Goal: Navigation & Orientation: Go to known website

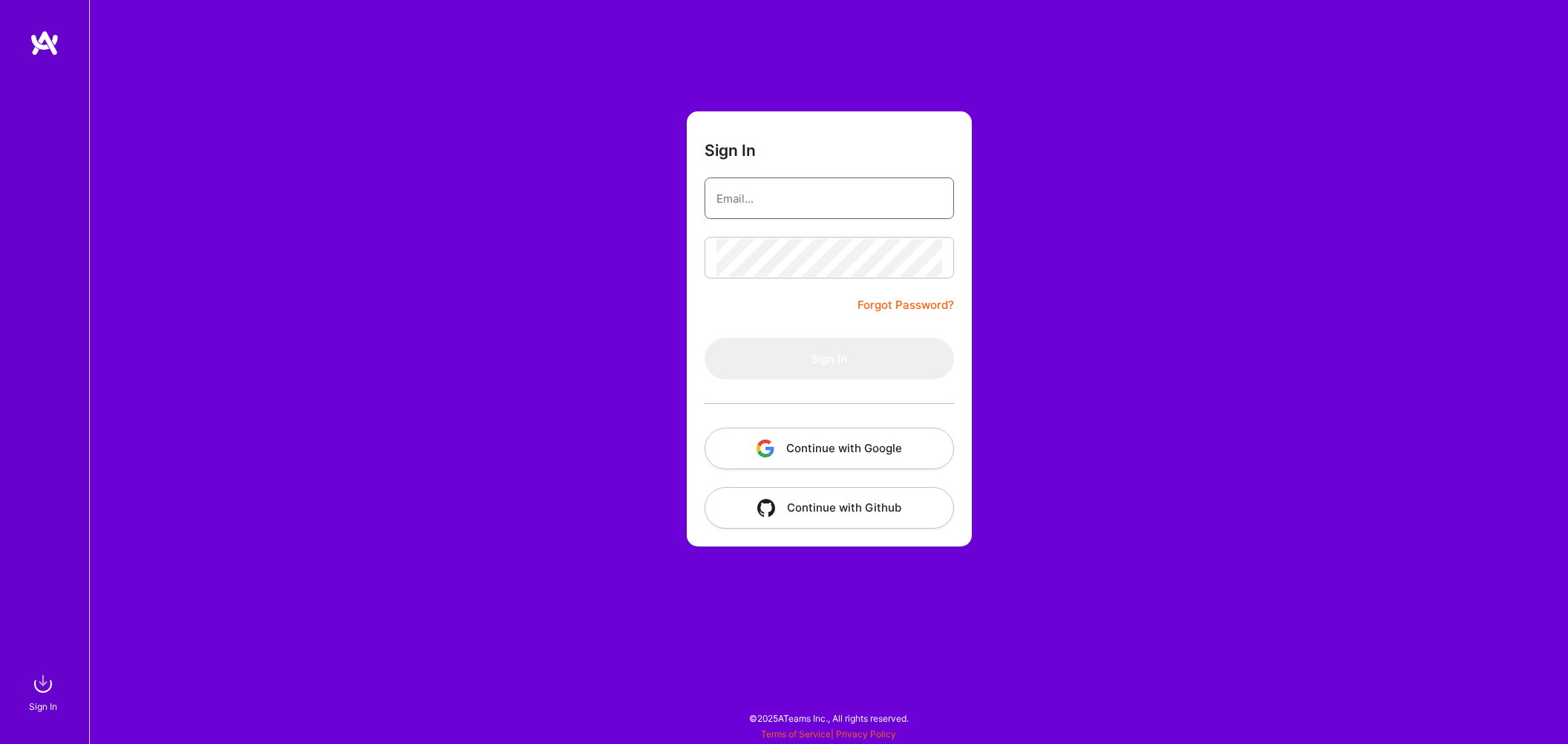
click at [768, 194] on input "email" at bounding box center [829, 198] width 226 height 38
click at [768, 195] on input "email" at bounding box center [829, 198] width 226 height 38
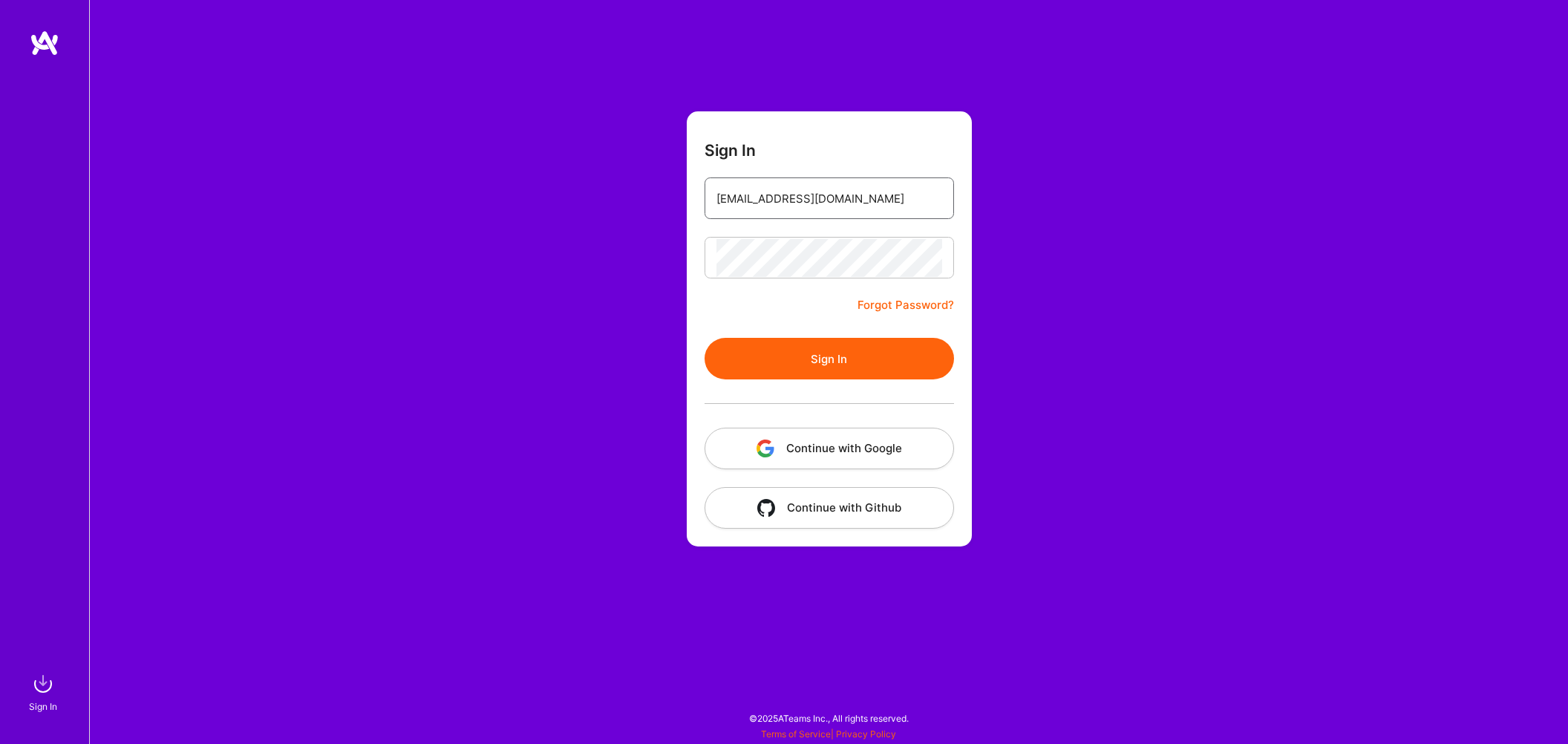
type input "[EMAIL_ADDRESS][DOMAIN_NAME]"
click at [834, 358] on button "Sign In" at bounding box center [829, 357] width 249 height 41
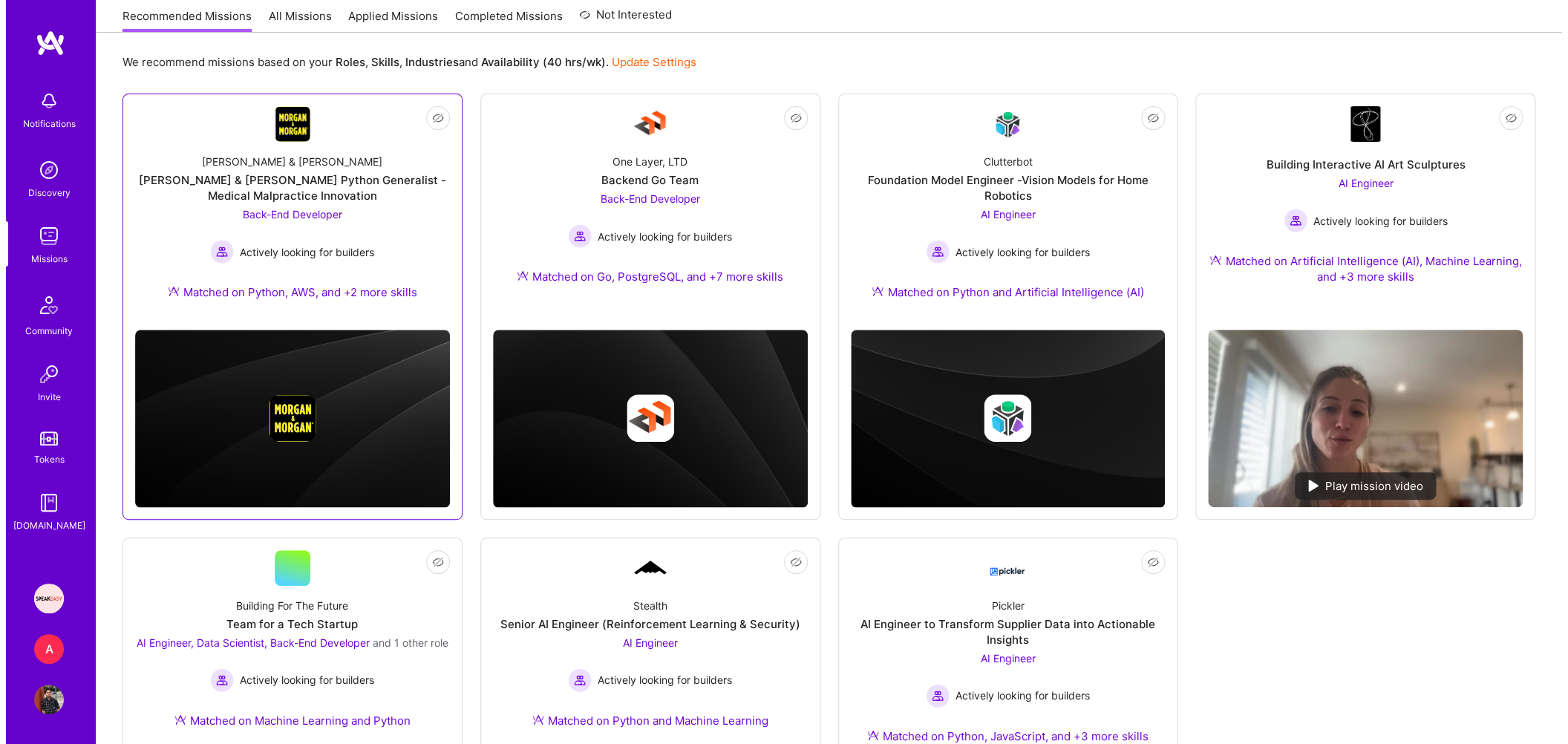
scroll to position [409, 0]
